Goal: Task Accomplishment & Management: Complete application form

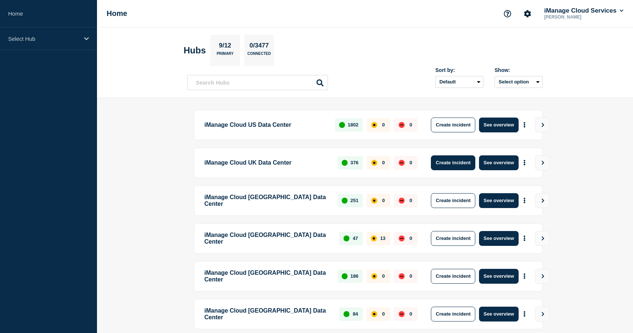
click at [462, 163] on button "Create incident" at bounding box center [453, 162] width 44 height 15
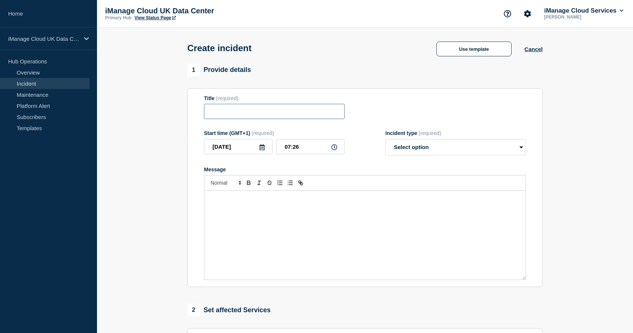
click at [326, 117] on input "Title" at bounding box center [274, 111] width 141 height 15
click at [503, 54] on button "Use template" at bounding box center [474, 48] width 75 height 15
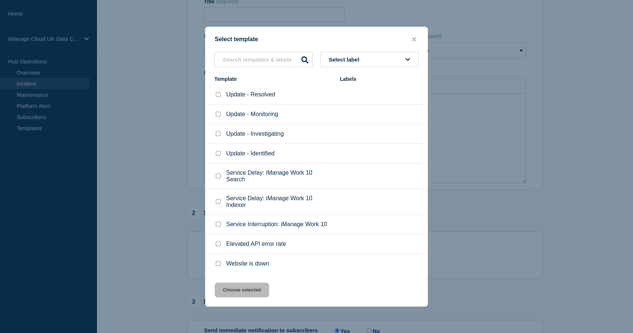
scroll to position [99, 0]
click at [218, 226] on input "Service Interruption: iManage Work 10 checkbox" at bounding box center [218, 224] width 5 height 5
checkbox input "true"
click at [257, 297] on button "Choose selected" at bounding box center [242, 289] width 54 height 15
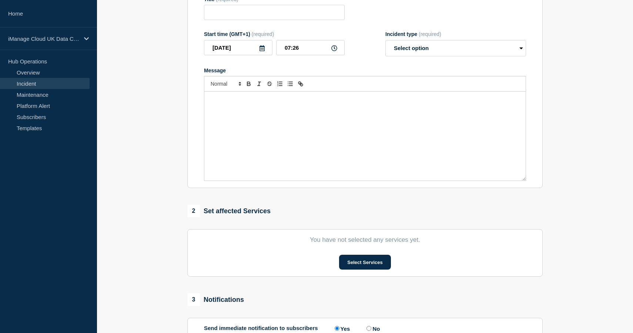
type input "Service Interruption: iManage Work 10"
select select "investigating"
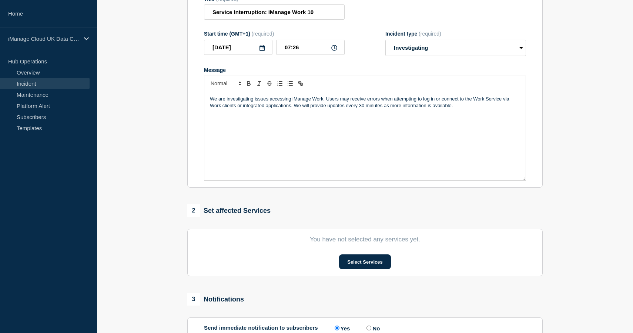
scroll to position [0, 0]
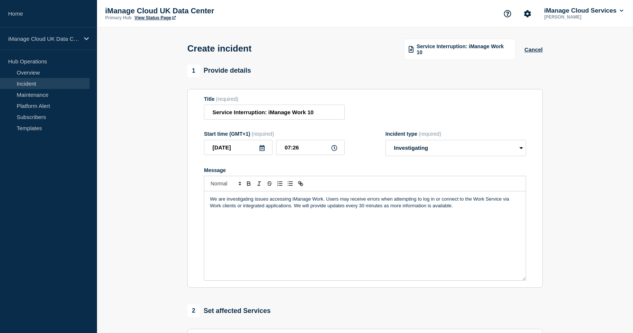
click at [31, 84] on link "Incident" at bounding box center [45, 83] width 90 height 11
click at [32, 76] on link "Overview" at bounding box center [45, 72] width 90 height 11
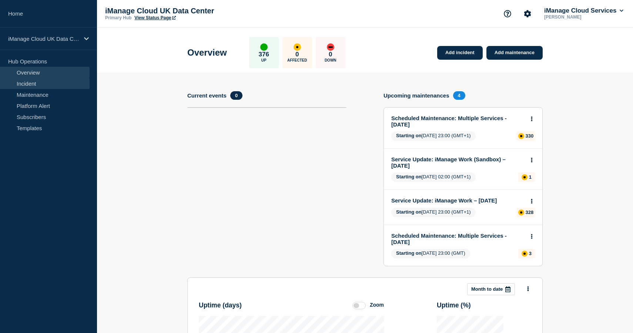
click at [39, 83] on link "Incident" at bounding box center [45, 83] width 90 height 11
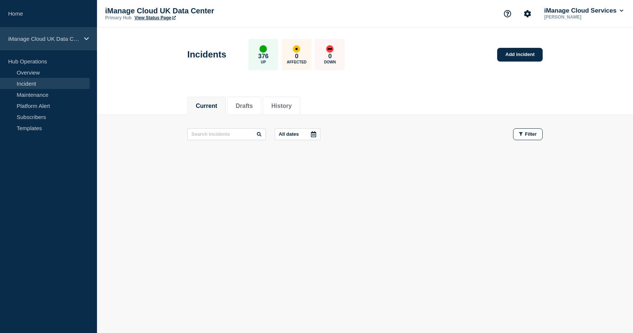
click at [84, 39] on icon at bounding box center [86, 39] width 5 height 6
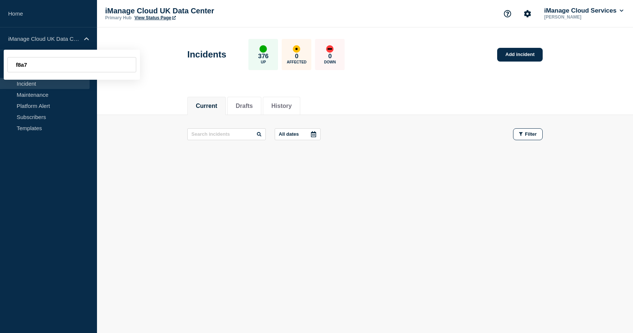
type input "f8a7"
click at [171, 196] on div "Current Drafts History Current Drafts History All dates Filter" at bounding box center [365, 152] width 536 height 126
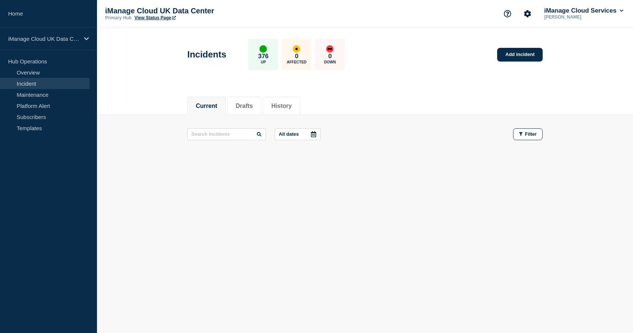
click at [34, 84] on link "Incident" at bounding box center [45, 83] width 90 height 11
click at [522, 58] on link "Add incident" at bounding box center [520, 55] width 46 height 14
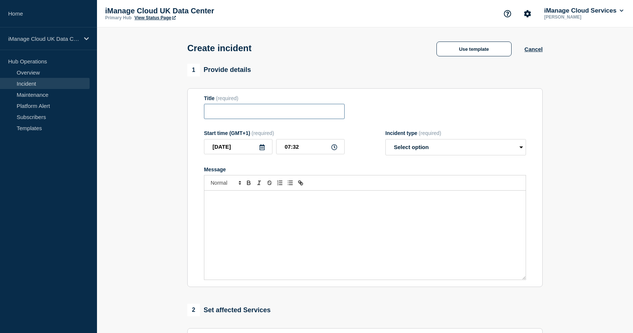
click at [313, 117] on input "Title" at bounding box center [274, 111] width 141 height 15
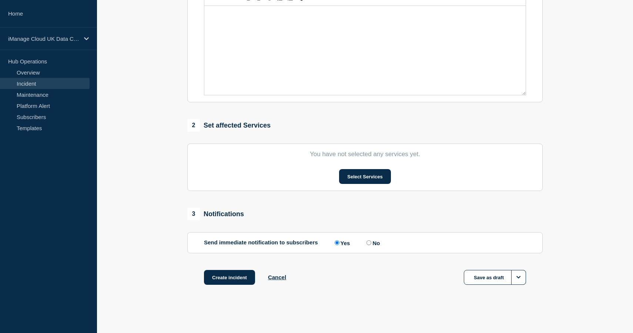
scroll to position [193, 0]
click at [379, 179] on button "Select Services" at bounding box center [364, 176] width 51 height 15
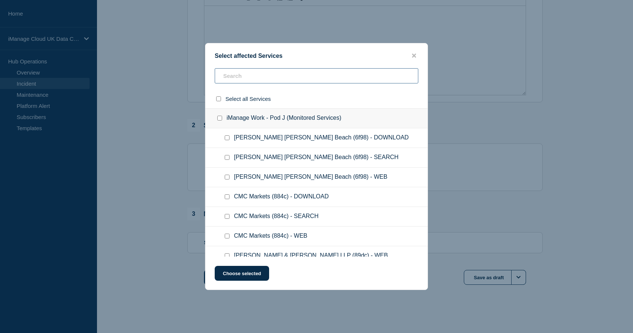
click at [309, 81] on input "text" at bounding box center [317, 75] width 204 height 15
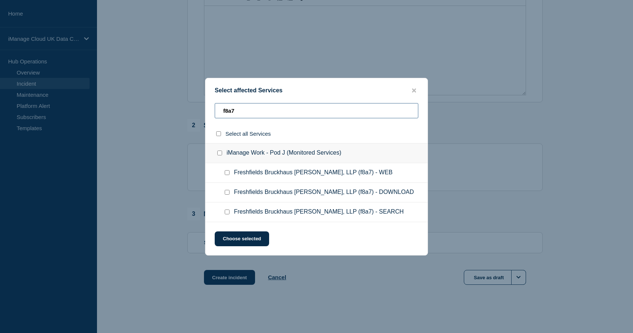
type input "f8a7"
click at [227, 172] on input "Freshfields Bruckhaus Deringer, LLP (f8a7) - WEB checkbox" at bounding box center [227, 172] width 5 height 5
checkbox input "true"
click at [259, 243] on button "Choose selected" at bounding box center [242, 238] width 54 height 15
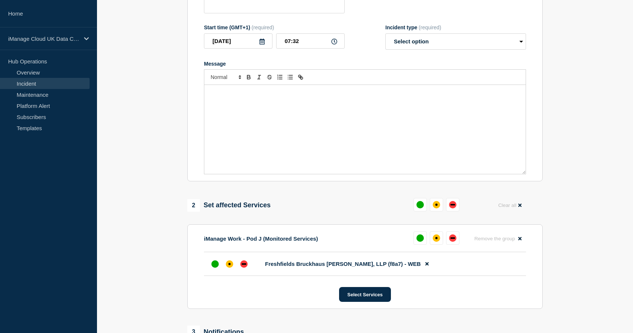
scroll to position [0, 0]
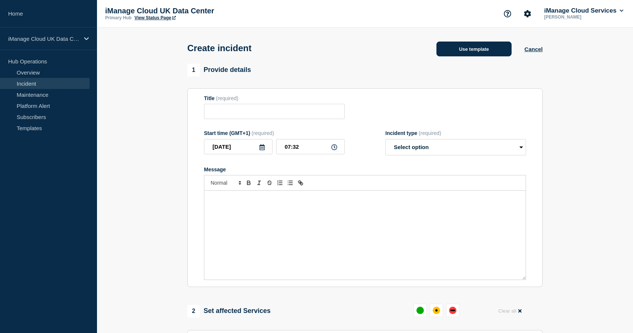
click at [466, 50] on button "Use template" at bounding box center [474, 48] width 75 height 15
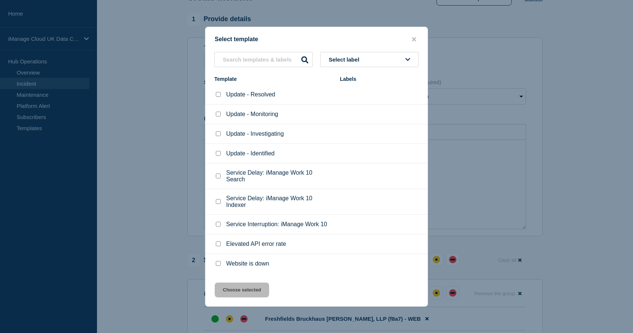
scroll to position [53, 0]
click at [218, 266] on input "Website is down checkbox" at bounding box center [218, 263] width 5 height 5
checkbox input "true"
click at [249, 296] on button "Choose selected" at bounding box center [242, 289] width 54 height 15
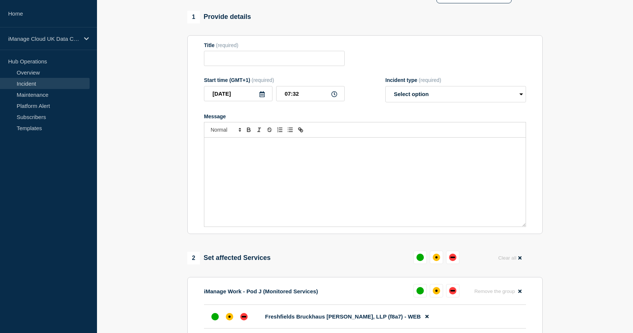
type input "Website is down"
select select "investigating"
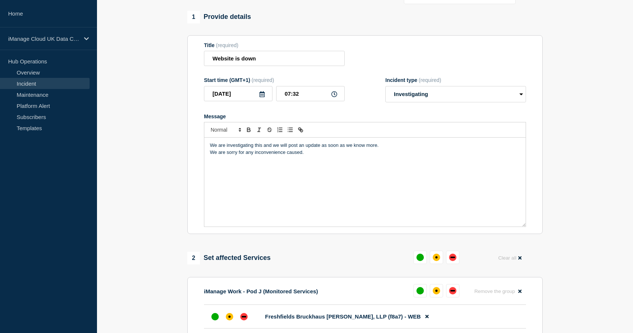
scroll to position [0, 0]
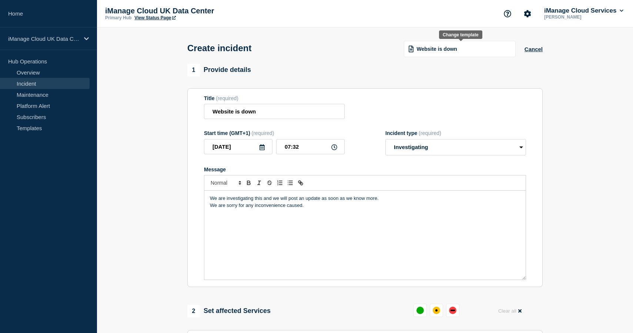
click at [447, 50] on span "Website is down" at bounding box center [437, 49] width 40 height 6
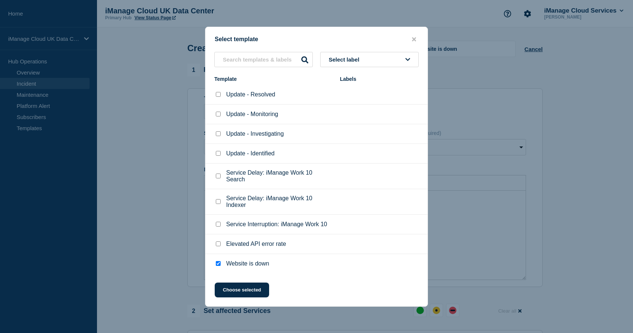
click at [219, 266] on input "Website is down checkbox" at bounding box center [218, 263] width 5 height 5
checkbox input "false"
click at [219, 226] on input "Service Interruption: iManage Work 10 checkbox" at bounding box center [218, 224] width 5 height 5
checkbox input "true"
click at [253, 297] on button "Choose selected" at bounding box center [242, 289] width 54 height 15
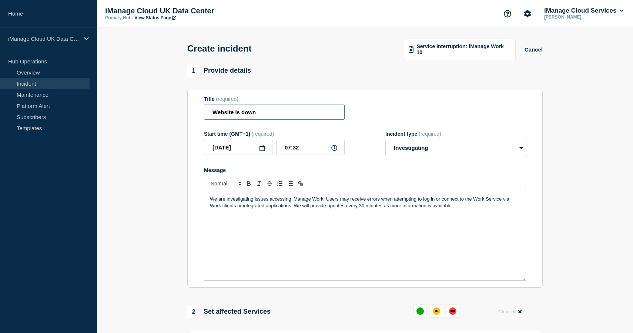
click at [262, 116] on input "Website is down" at bounding box center [274, 111] width 141 height 15
click at [325, 223] on div "We are investigating issues accessing iManage Work. Users may receive errors wh…" at bounding box center [365, 235] width 322 height 89
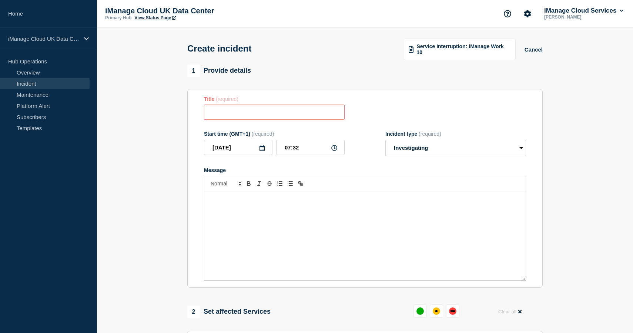
click at [430, 232] on div "Message" at bounding box center [365, 235] width 322 height 89
click at [465, 52] on span "Service Interruption: iManage Work 10" at bounding box center [464, 49] width 94 height 12
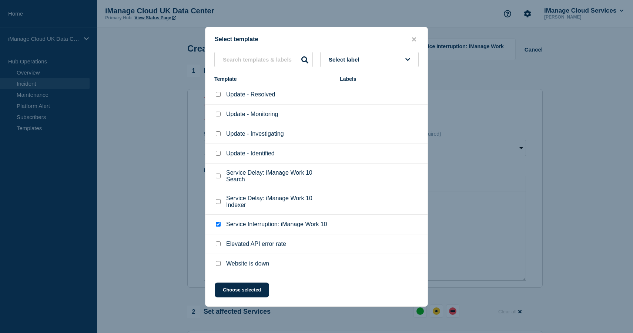
click at [242, 227] on p "Service Interruption: iManage Work 10" at bounding box center [276, 224] width 101 height 7
click at [216, 226] on input "Service Interruption: iManage Work 10 checkbox" at bounding box center [218, 224] width 5 height 5
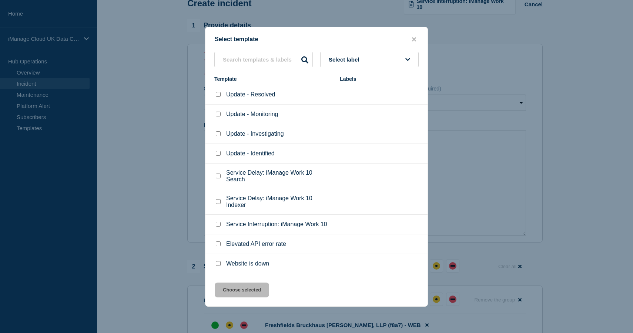
scroll to position [47, 0]
click at [220, 226] on input "Service Interruption: iManage Work 10 checkbox" at bounding box center [218, 224] width 5 height 5
checkbox input "true"
click at [253, 297] on button "Choose selected" at bounding box center [242, 289] width 54 height 15
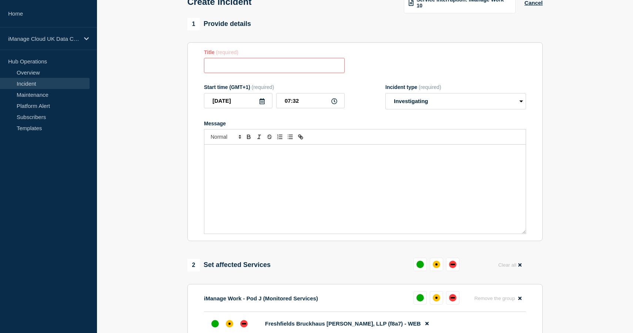
type input "Service Interruption: iManage Work 10"
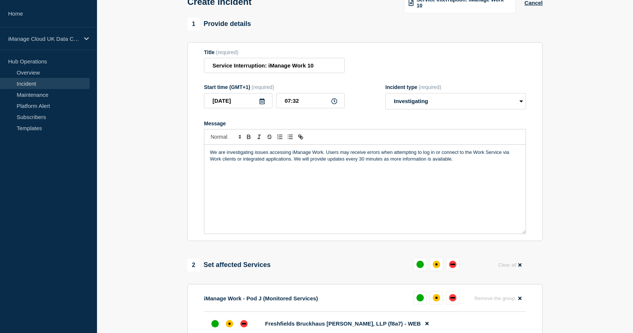
click at [363, 202] on div "We are investigating issues accessing iManage Work. Users may receive errors wh…" at bounding box center [365, 188] width 322 height 89
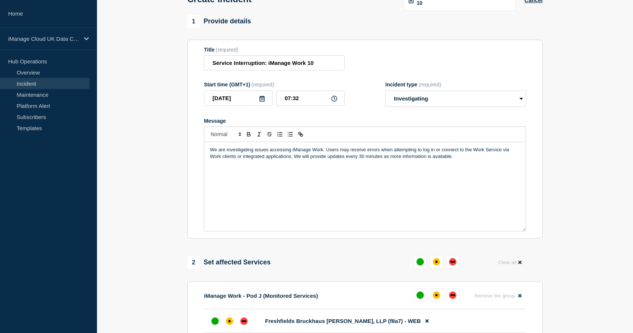
scroll to position [0, 0]
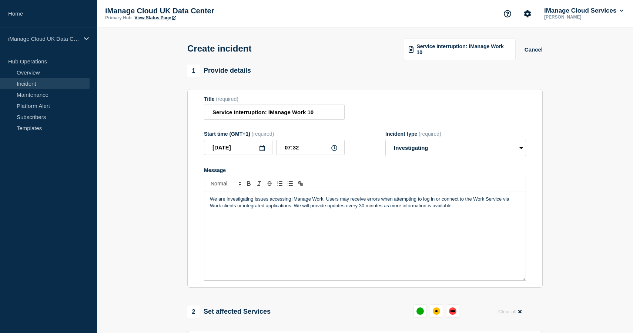
click at [570, 192] on section "1 Provide details Title (required) Service Interruption: iManage Work 10 Start …" at bounding box center [365, 295] width 536 height 463
click at [537, 49] on button "Cancel" at bounding box center [534, 49] width 18 height 6
